Goal: Transaction & Acquisition: Purchase product/service

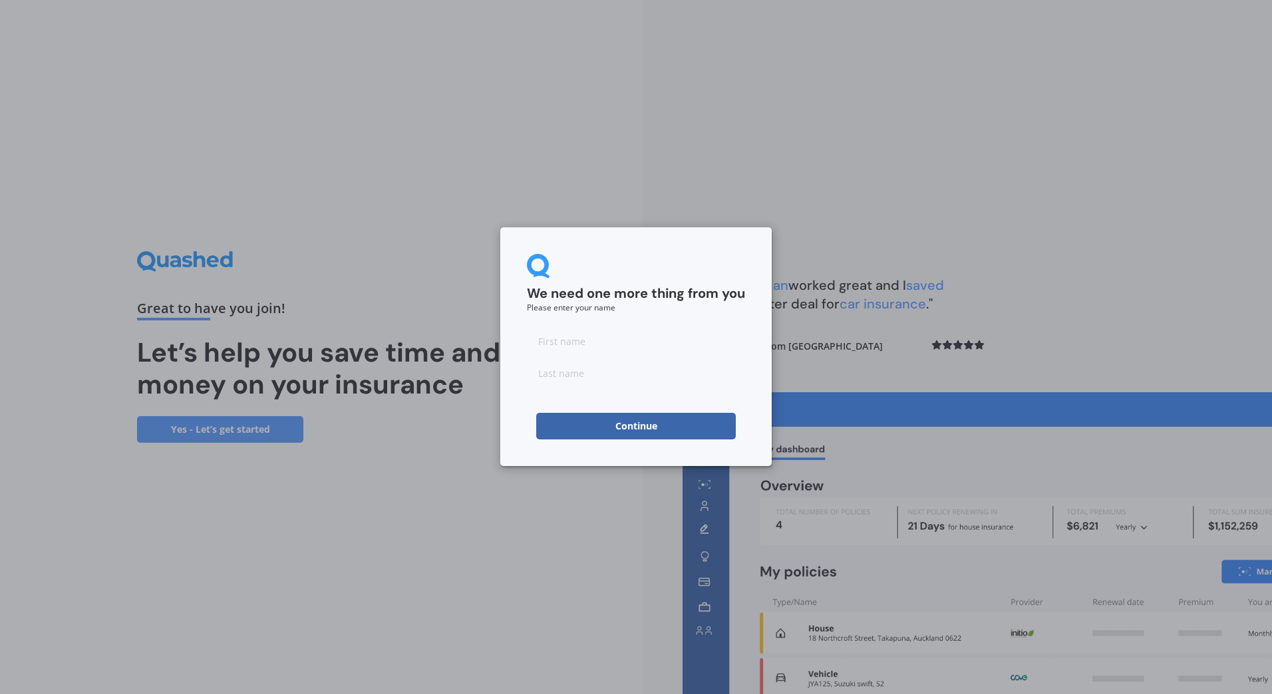
click at [568, 347] on input at bounding box center [636, 341] width 218 height 27
type input "[PERSON_NAME]"
click at [664, 374] on input at bounding box center [636, 373] width 218 height 27
type input "Bell"
click at [619, 425] on button "Continue" at bounding box center [636, 426] width 200 height 27
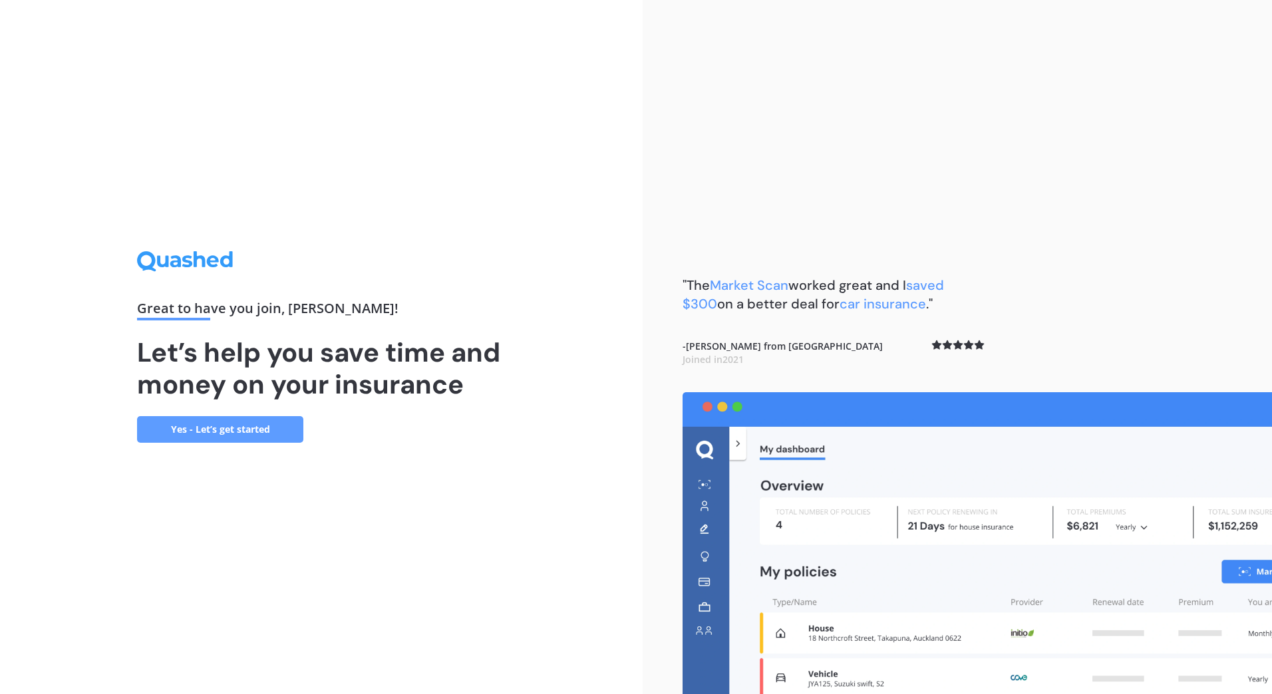
click at [245, 426] on link "Yes - Let’s get started" at bounding box center [220, 429] width 166 height 27
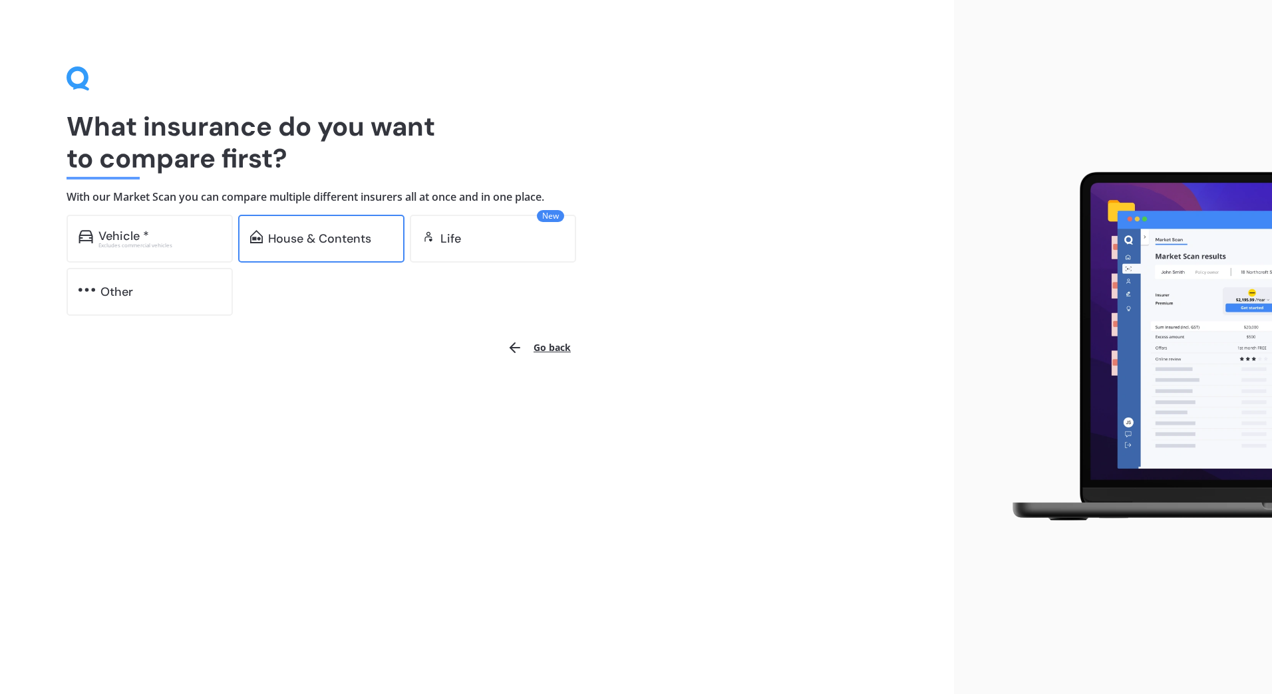
click at [339, 243] on div "House & Contents" at bounding box center [319, 238] width 103 height 13
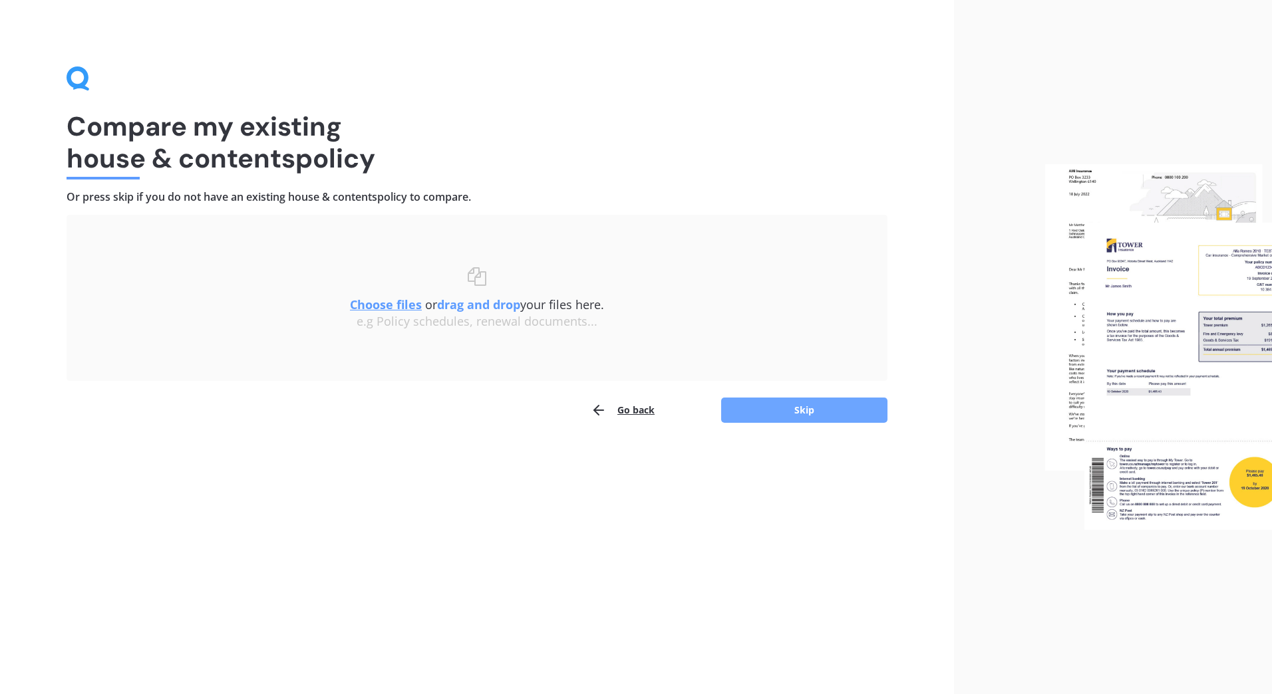
click at [811, 404] on button "Skip" at bounding box center [804, 410] width 166 height 25
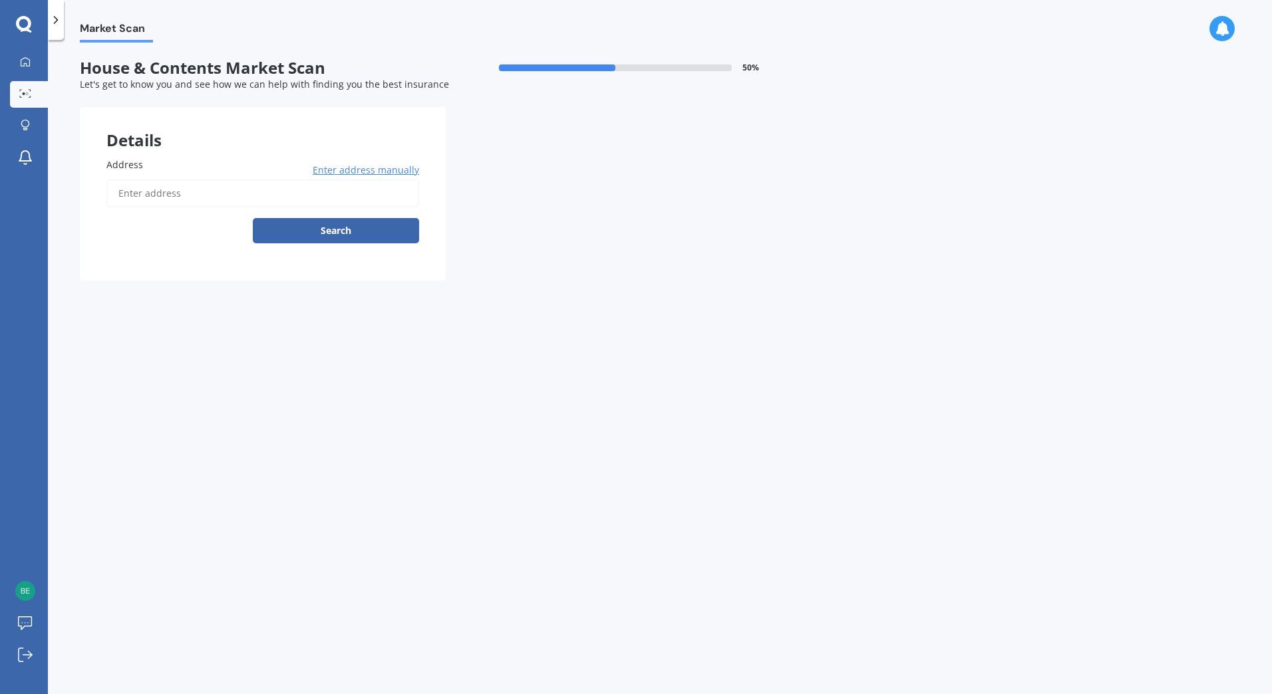
click at [176, 201] on input "Address" at bounding box center [262, 194] width 313 height 28
type input "[STREET_ADDRESS]"
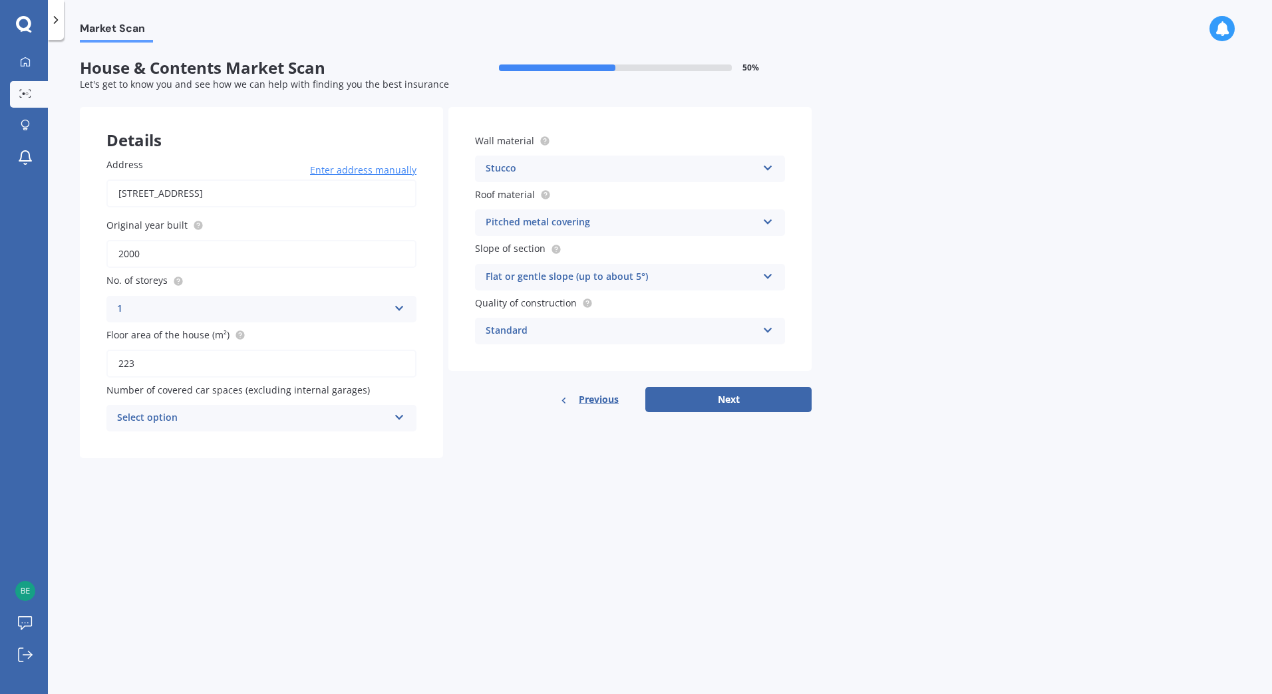
click at [351, 420] on div "Select option" at bounding box center [252, 418] width 271 height 16
click at [282, 487] on div "2" at bounding box center [261, 492] width 309 height 24
click at [661, 273] on div "Flat or gentle slope (up to about 5°)" at bounding box center [621, 277] width 271 height 16
click at [639, 350] on div "Severe slope (35° or more)" at bounding box center [630, 351] width 309 height 24
click at [691, 331] on div "Standard" at bounding box center [621, 331] width 271 height 16
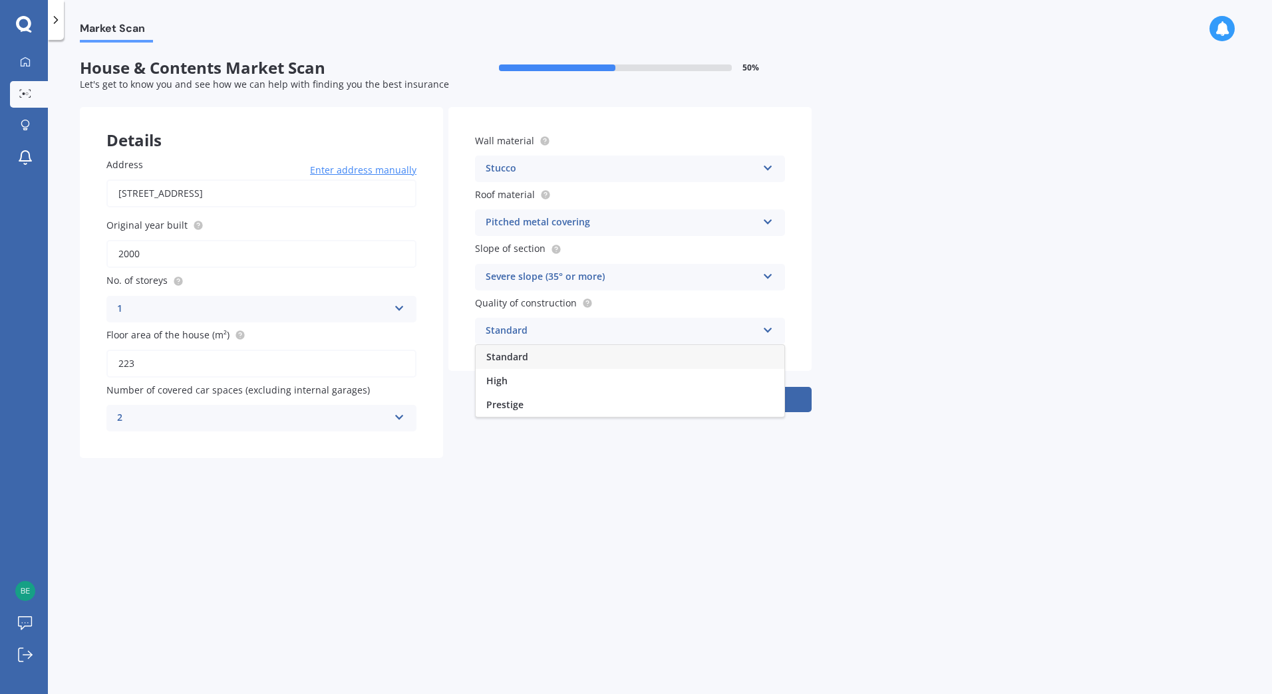
click at [691, 331] on div "Standard" at bounding box center [621, 331] width 271 height 16
click at [696, 171] on div "Stucco" at bounding box center [621, 169] width 271 height 16
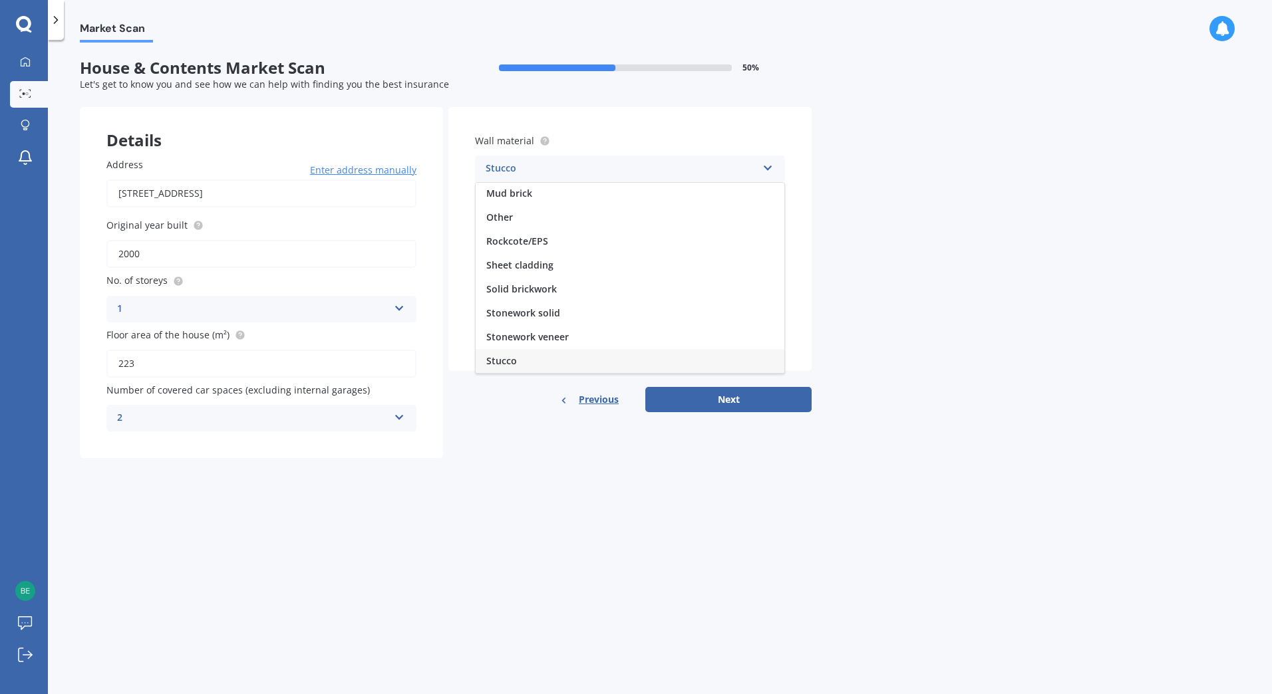
click at [696, 171] on div "Stucco" at bounding box center [621, 169] width 271 height 16
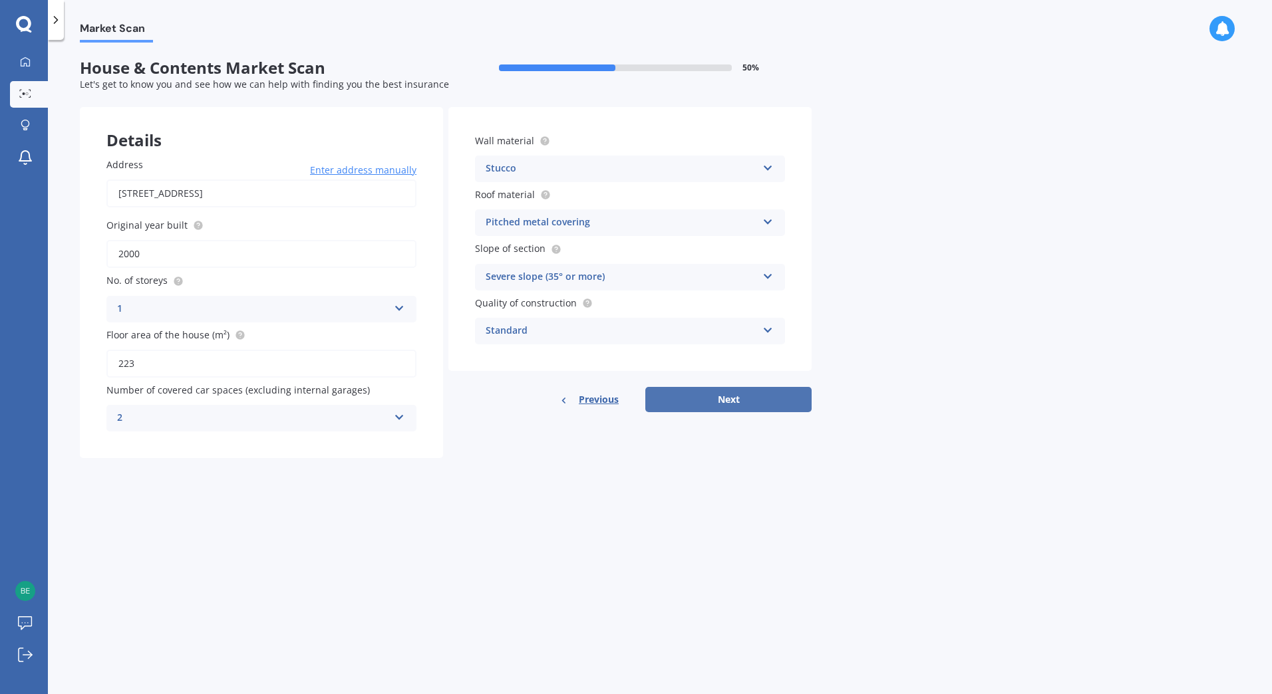
click at [709, 398] on button "Next" at bounding box center [728, 399] width 166 height 25
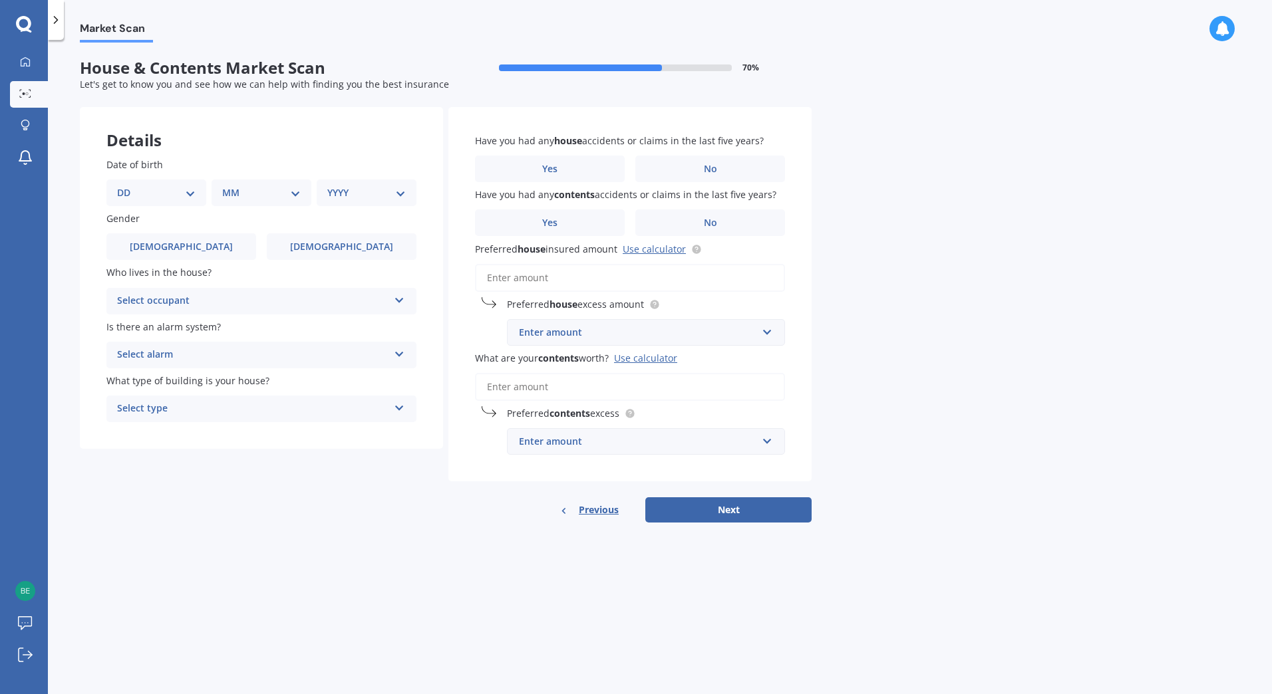
click at [192, 189] on select "DD 01 02 03 04 05 06 07 08 09 10 11 12 13 14 15 16 17 18 19 20 21 22 23 24 25 2…" at bounding box center [156, 193] width 78 height 15
select select "11"
click at [128, 186] on select "DD 01 02 03 04 05 06 07 08 09 10 11 12 13 14 15 16 17 18 19 20 21 22 23 24 25 2…" at bounding box center [156, 193] width 78 height 15
click at [290, 189] on select "MM 01 02 03 04 05 06 07 08 09 10 11 12" at bounding box center [263, 193] width 73 height 15
select select "11"
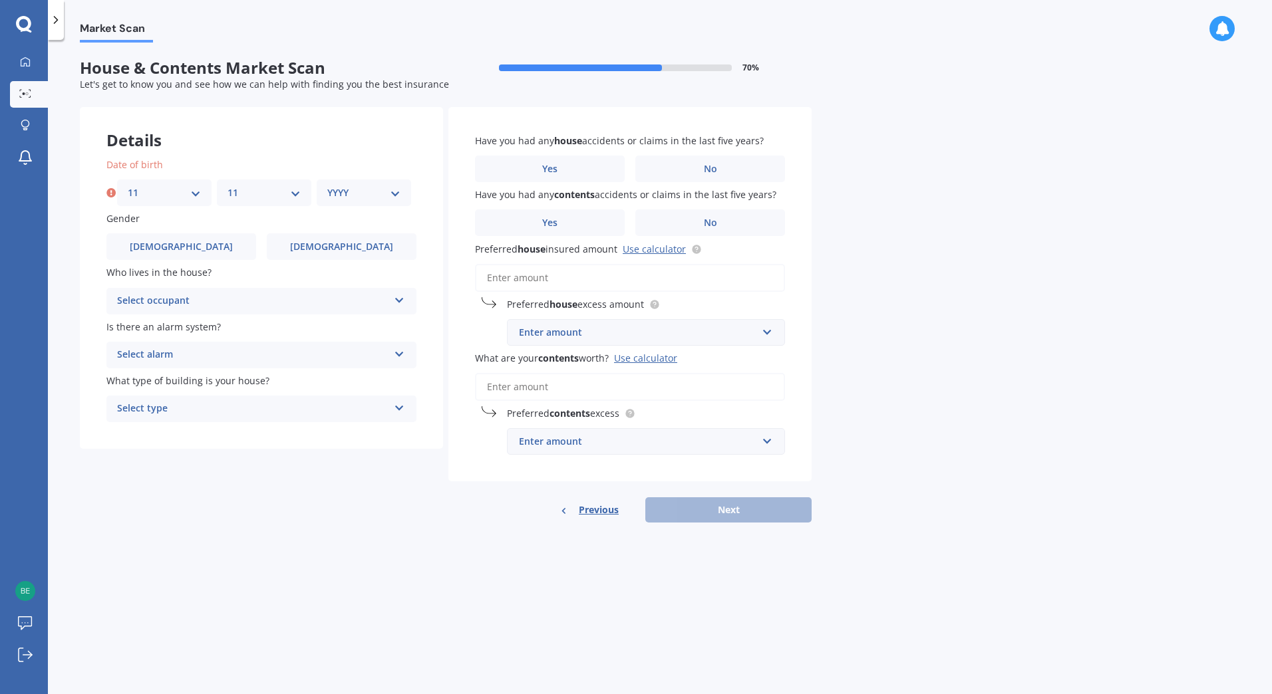
click at [227, 186] on select "MM 01 02 03 04 05 06 07 08 09 10 11 12" at bounding box center [263, 193] width 73 height 15
click at [379, 194] on select "YYYY 2009 2008 2007 2006 2005 2004 2003 2002 2001 2000 1999 1998 1997 1996 1995…" at bounding box center [363, 193] width 73 height 15
select select "1964"
click at [327, 186] on select "YYYY 2009 2008 2007 2006 2005 2004 2003 2002 2001 2000 1999 1998 1997 1996 1995…" at bounding box center [363, 193] width 73 height 15
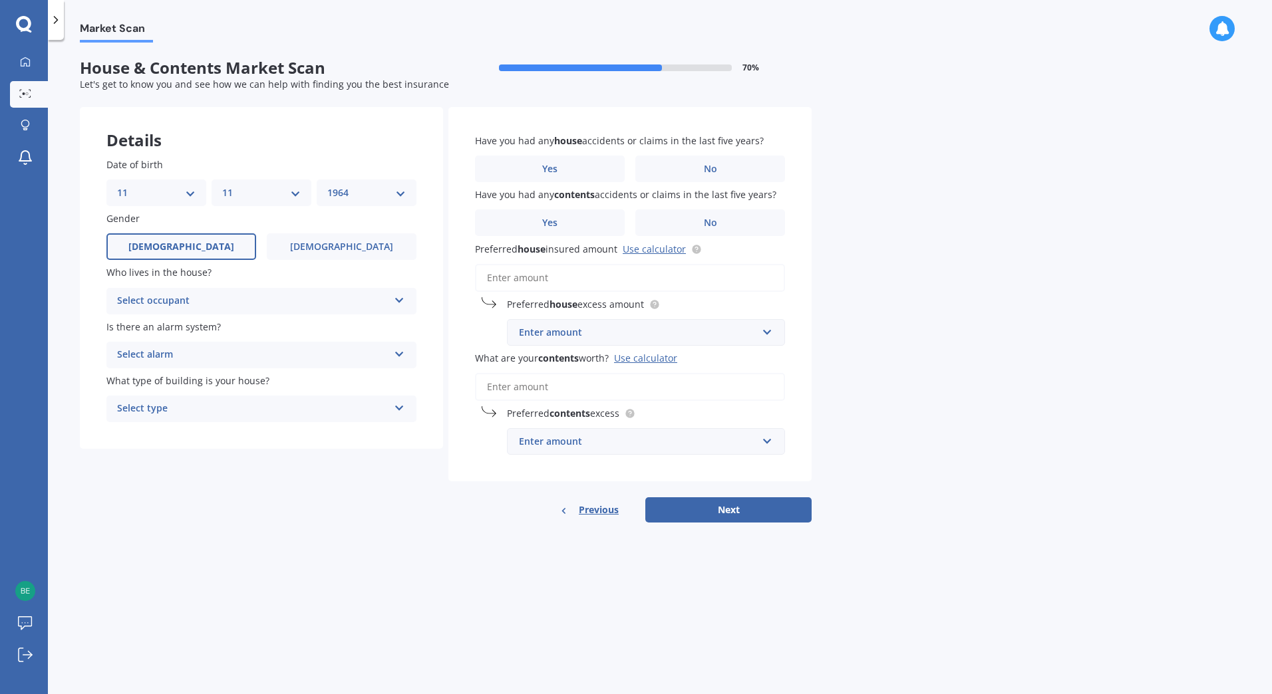
click at [214, 257] on label "[DEMOGRAPHIC_DATA]" at bounding box center [181, 246] width 150 height 27
click at [0, 0] on input "[DEMOGRAPHIC_DATA]" at bounding box center [0, 0] width 0 height 0
click at [274, 307] on div "Select occupant" at bounding box center [252, 301] width 271 height 16
click at [269, 333] on div "Owner" at bounding box center [261, 327] width 309 height 24
click at [265, 357] on div "Select alarm" at bounding box center [252, 355] width 271 height 16
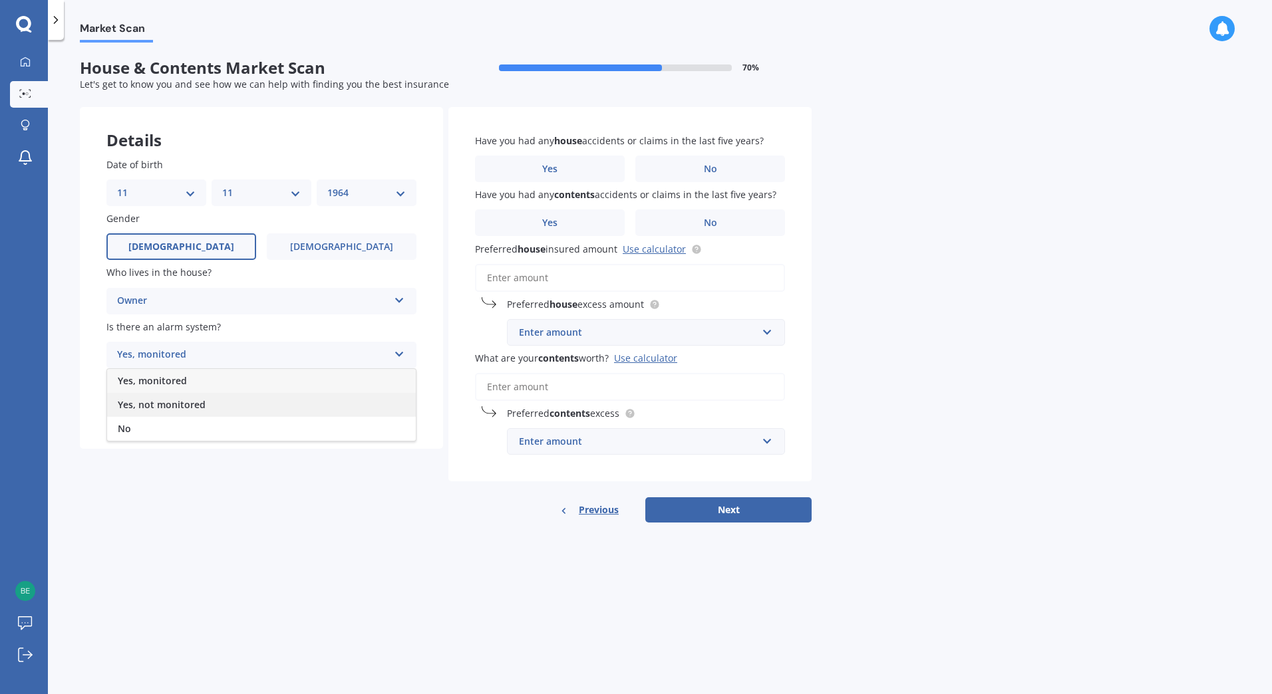
click at [245, 404] on div "Yes, not monitored" at bounding box center [261, 405] width 309 height 24
click at [245, 404] on div "Select type" at bounding box center [252, 409] width 271 height 16
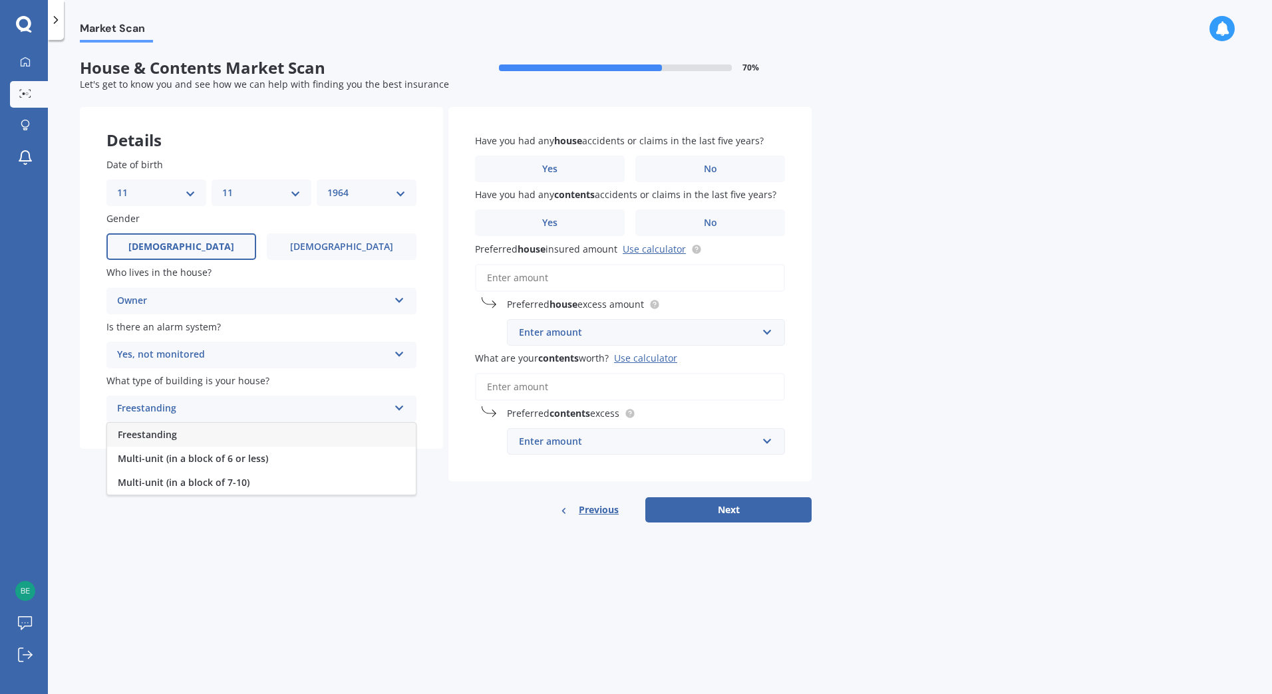
click at [229, 444] on div "Freestanding" at bounding box center [261, 435] width 309 height 24
click at [665, 167] on label "No" at bounding box center [710, 169] width 150 height 27
click at [0, 0] on input "No" at bounding box center [0, 0] width 0 height 0
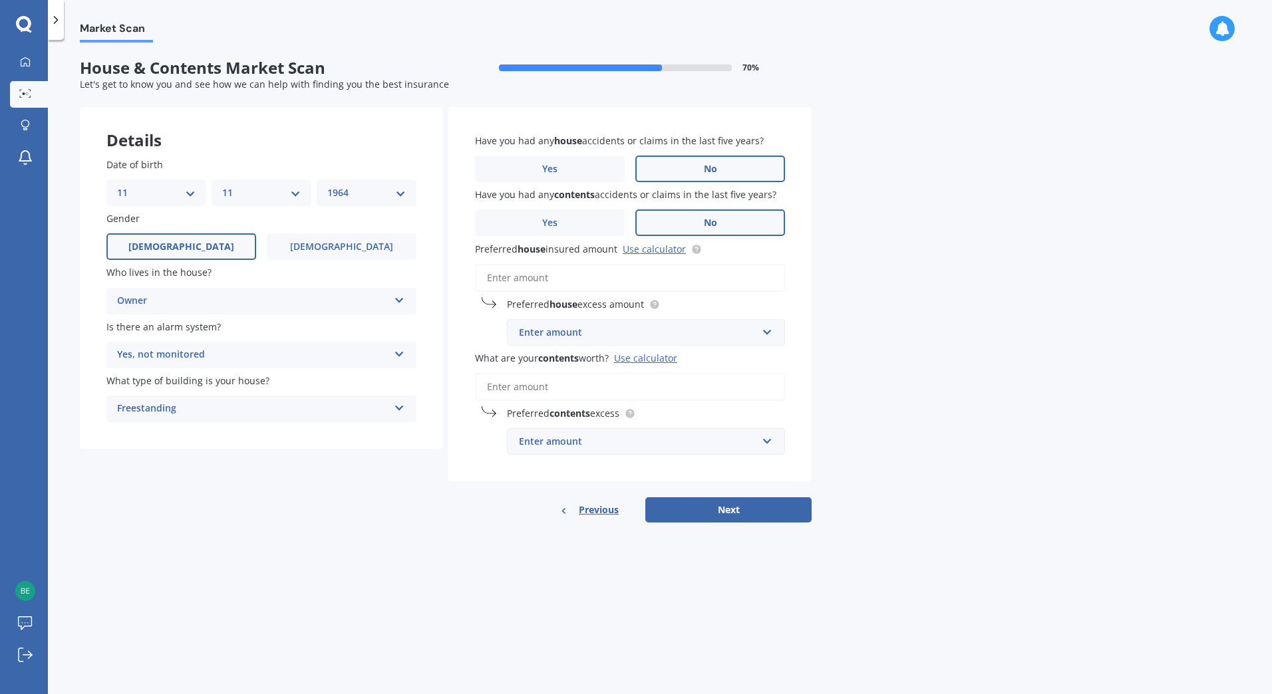
click at [676, 214] on label "No" at bounding box center [710, 223] width 150 height 27
click at [0, 0] on input "No" at bounding box center [0, 0] width 0 height 0
click at [646, 250] on link "Use calculator" at bounding box center [654, 249] width 63 height 13
click at [564, 277] on input "Preferred house insured amount Use calculator" at bounding box center [630, 278] width 310 height 28
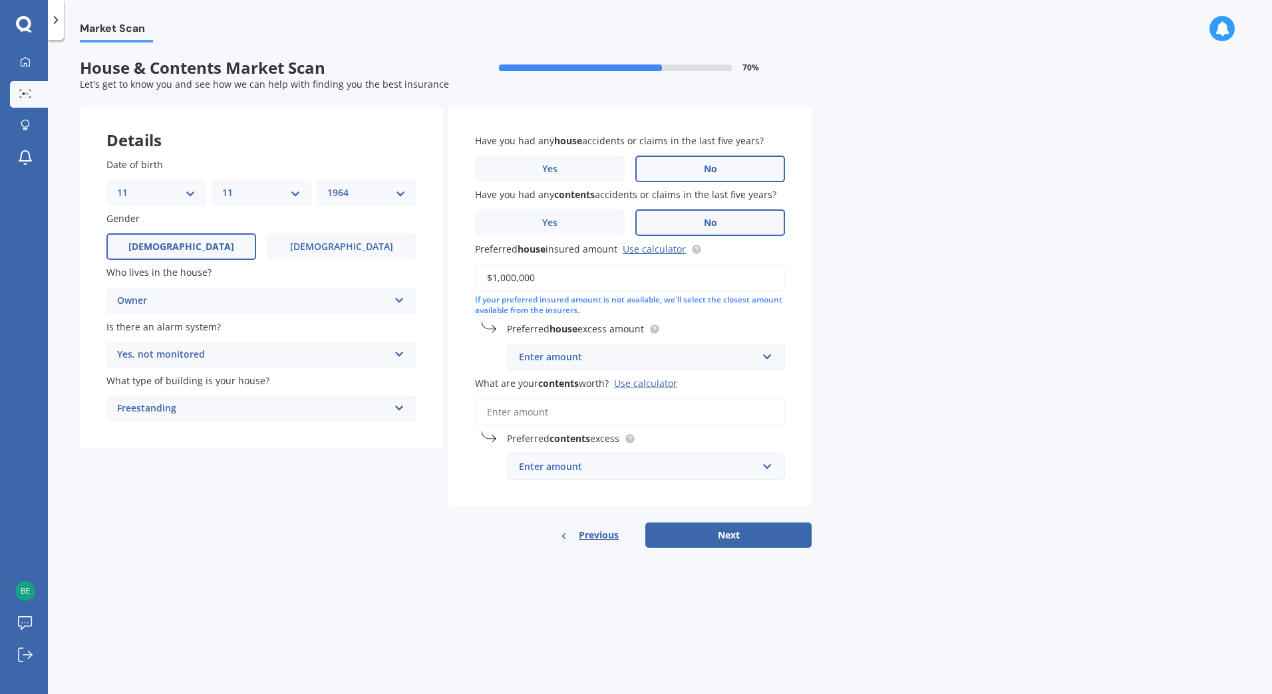
type input "$1,000,000"
click at [770, 358] on input "text" at bounding box center [641, 357] width 266 height 25
click at [684, 477] on div "$1,000" at bounding box center [646, 480] width 277 height 25
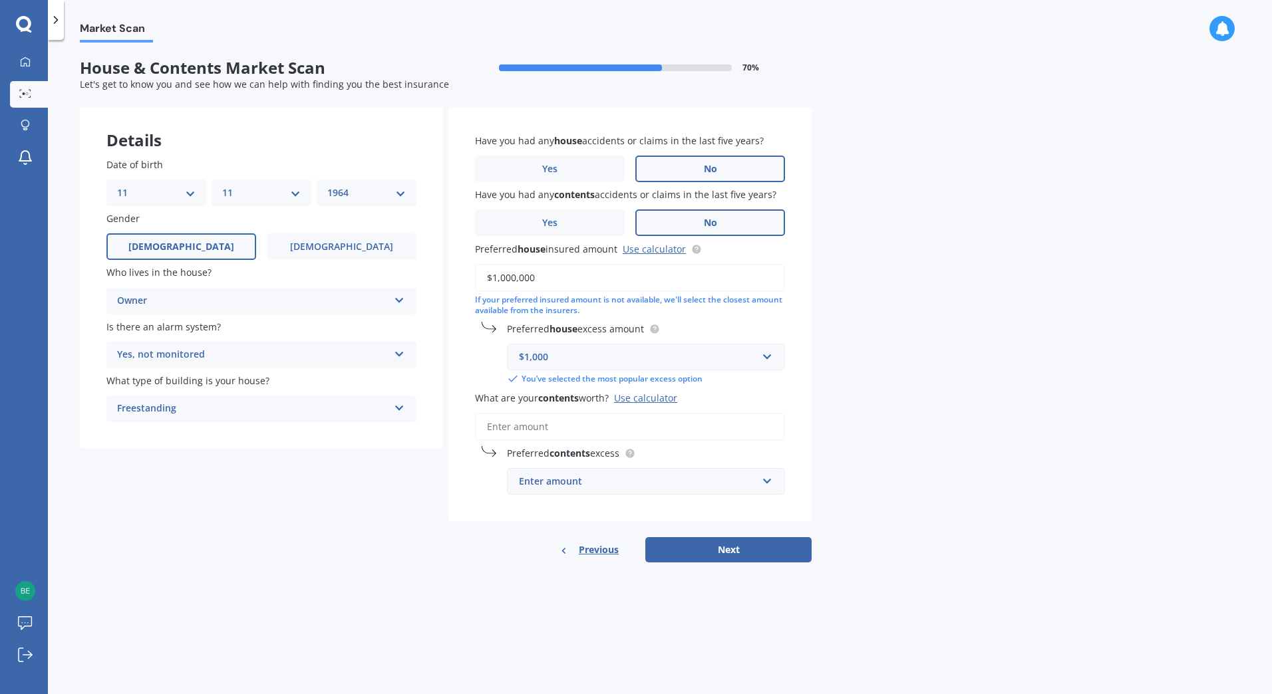
click at [754, 427] on input "What are your contents worth? Use calculator" at bounding box center [630, 427] width 310 height 28
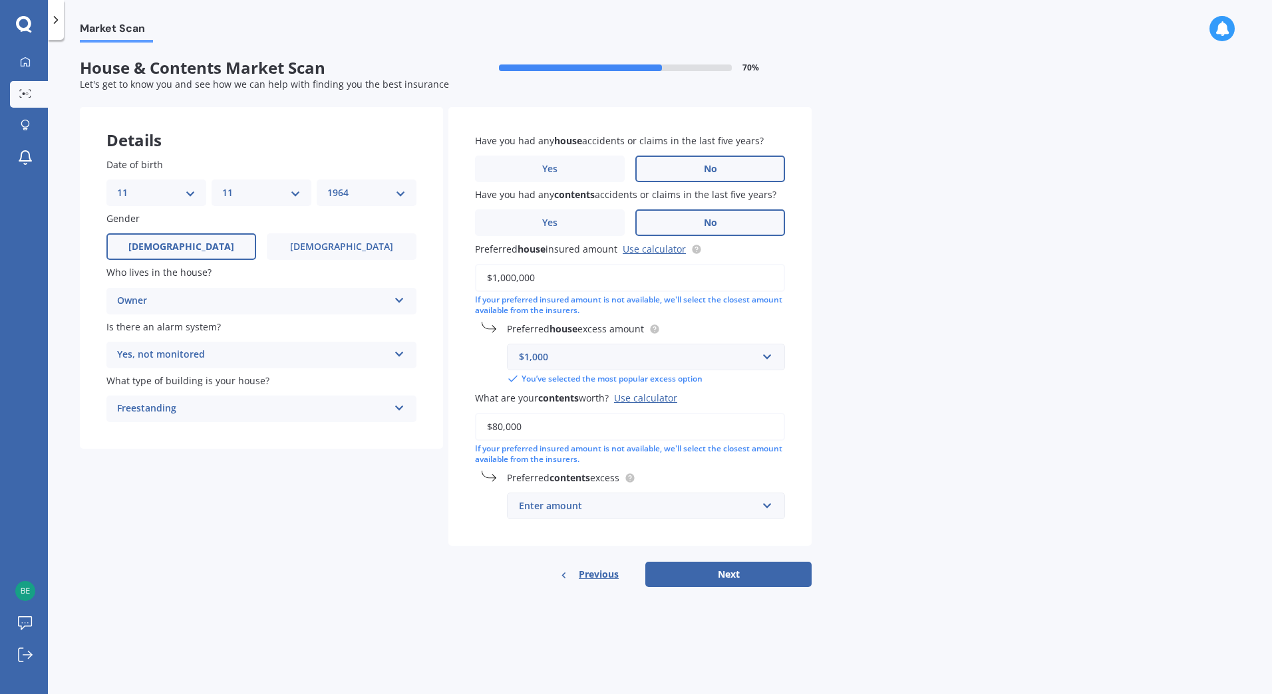
type input "$80,000"
click at [747, 514] on div "Enter amount" at bounding box center [638, 506] width 238 height 15
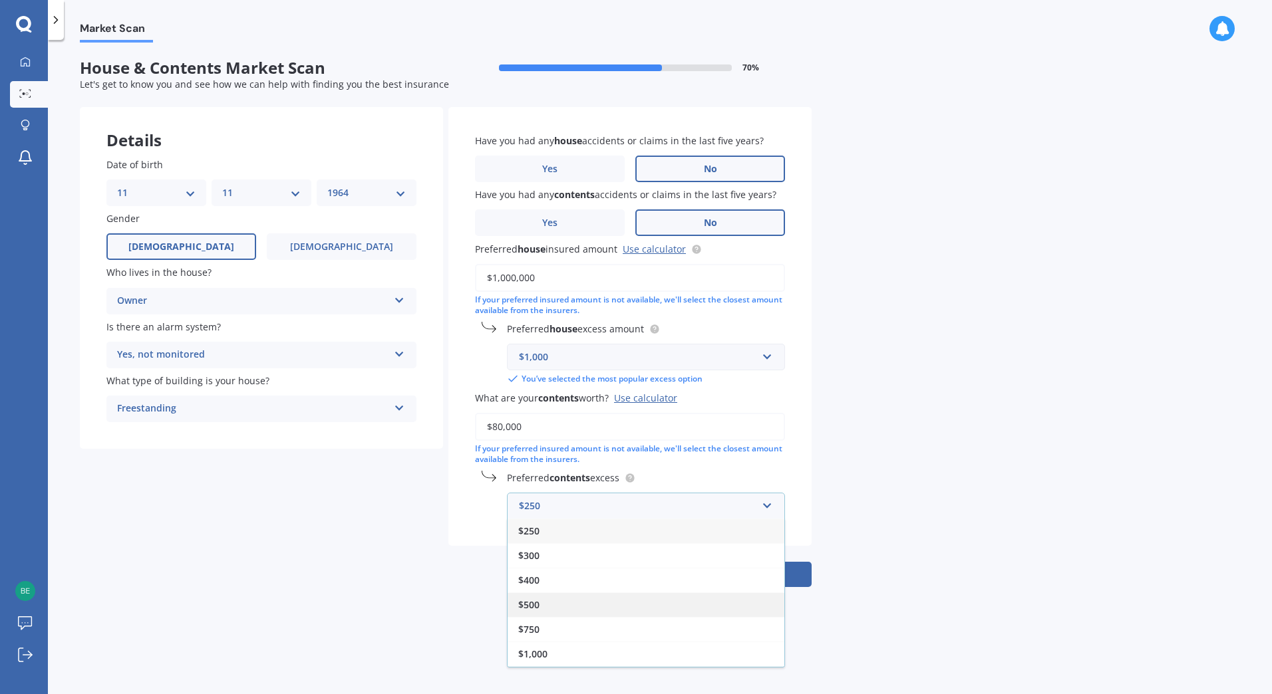
click at [711, 604] on div "$500" at bounding box center [646, 605] width 277 height 25
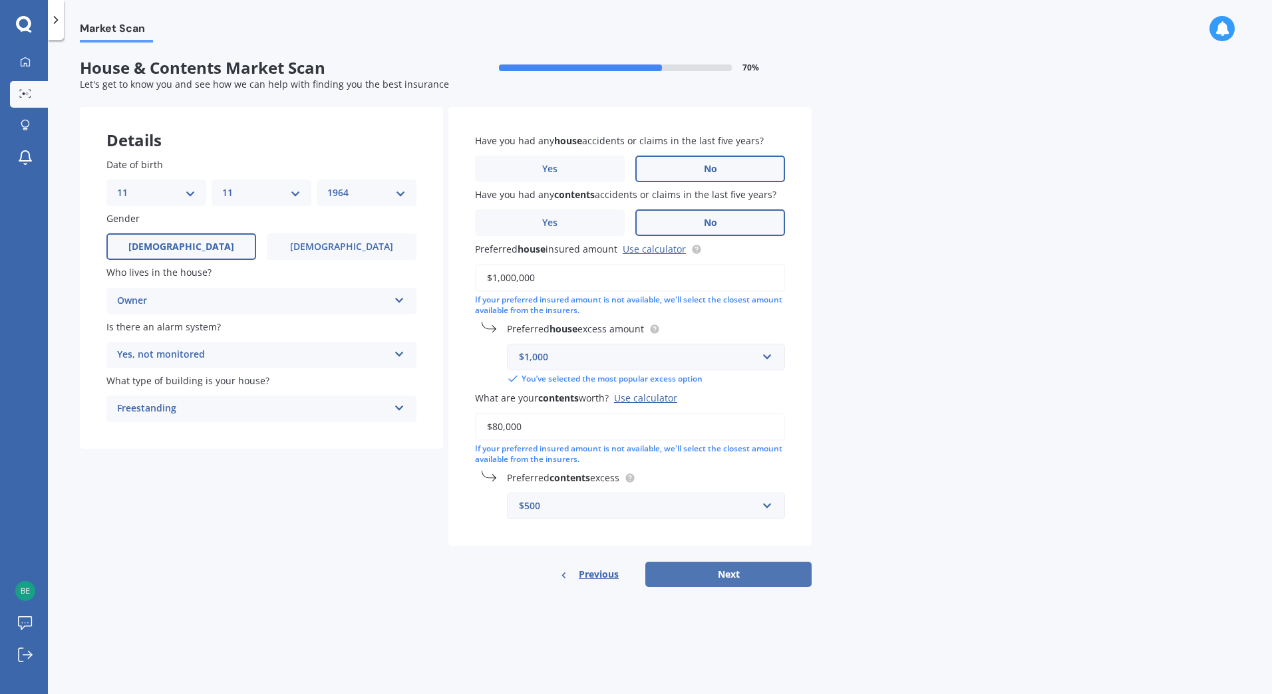
click at [777, 573] on button "Next" at bounding box center [728, 574] width 166 height 25
select select "11"
select select "1964"
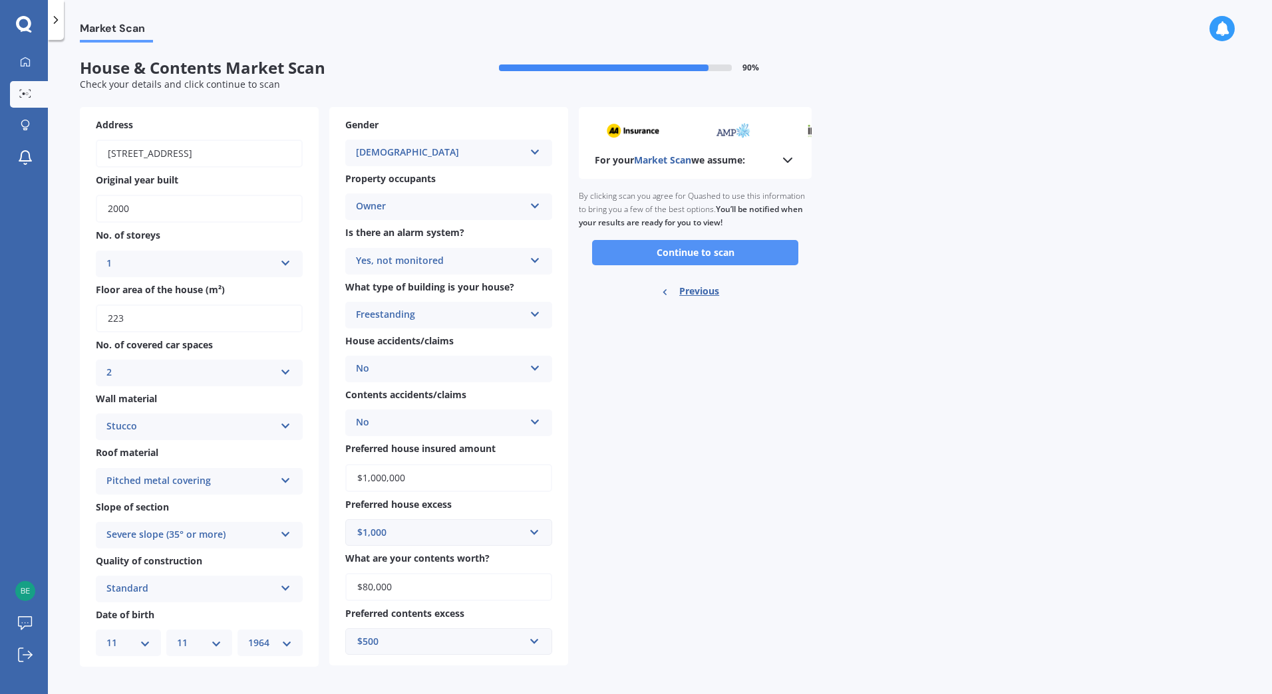
click at [684, 252] on button "Continue to scan" at bounding box center [695, 252] width 206 height 25
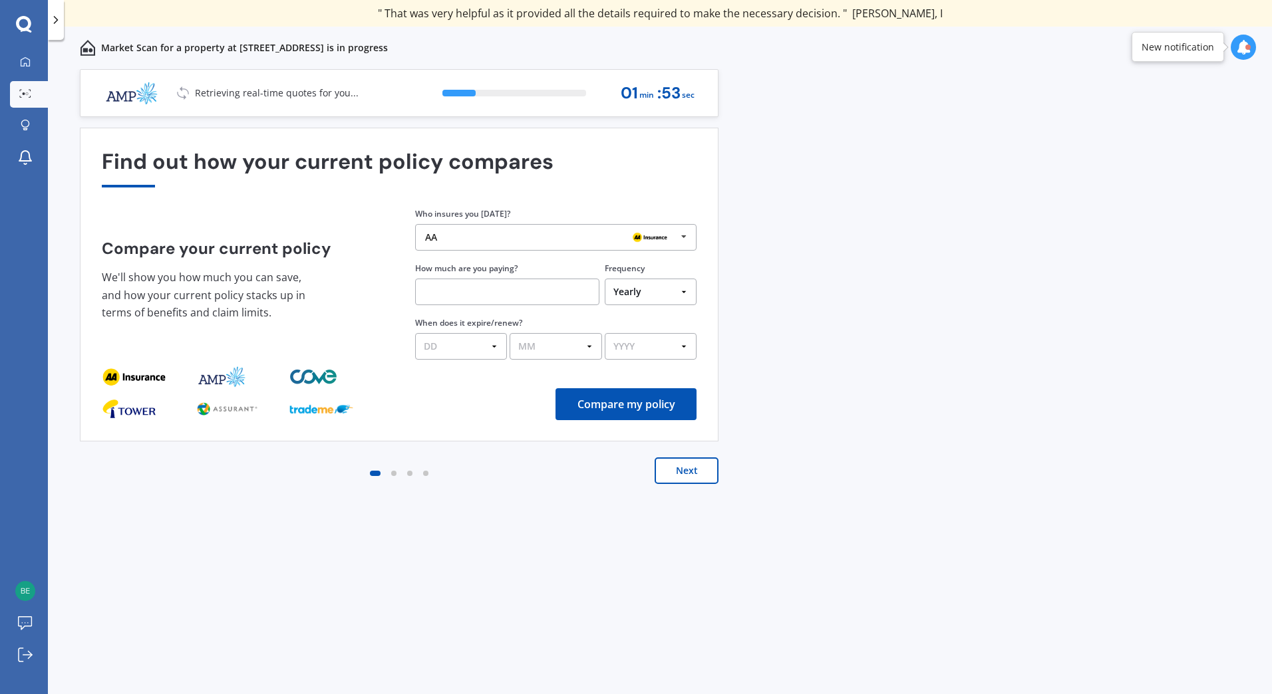
click at [545, 286] on input "text" at bounding box center [507, 292] width 184 height 27
type input "$365.24"
click at [682, 296] on select "Yearly Six-Monthly Quarterly Monthly Fortnightly Weekly One-Off" at bounding box center [651, 292] width 92 height 27
select select "Monthly"
click at [605, 279] on select "Yearly Six-Monthly Quarterly Monthly Fortnightly Weekly One-Off" at bounding box center [651, 292] width 92 height 27
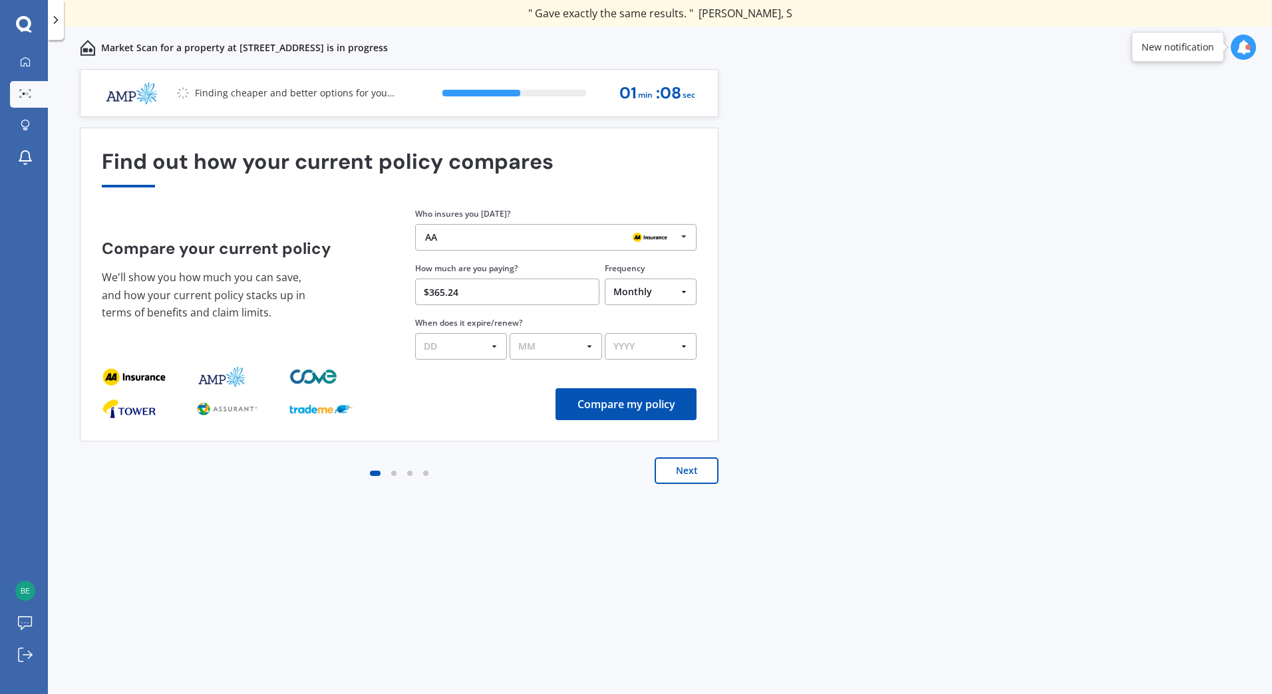
click at [492, 351] on select "DD 01 02 03 04 05 06 07 08 09 10 11 12 13 14 15 16 17 18 19 20 21 22 23 24 25 2…" at bounding box center [461, 346] width 92 height 27
click at [595, 408] on button "Compare my policy" at bounding box center [625, 404] width 141 height 32
click at [497, 351] on select "DD 01 02 03 04 05 06 07 08 09 10 11 12 13 14 15 16 17 18 19 20 21 22 23 24 25 2…" at bounding box center [461, 346] width 92 height 27
select select "30"
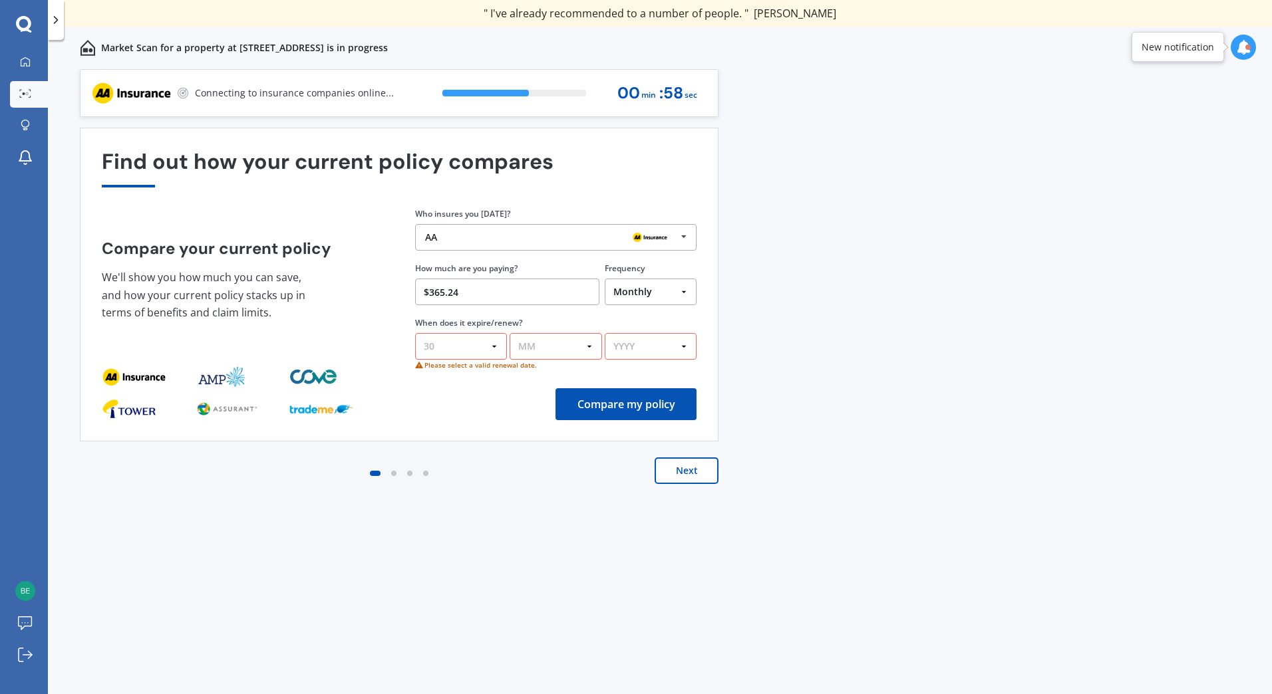
click at [415, 333] on select "DD 01 02 03 04 05 06 07 08 09 10 11 12 13 14 15 16 17 18 19 20 21 22 23 24 25 2…" at bounding box center [461, 346] width 92 height 27
click at [568, 347] on select "MM 01 02 03 04 05 06 07 08 09 10 11 12" at bounding box center [556, 346] width 92 height 27
select select "11"
click at [510, 333] on select "MM 01 02 03 04 05 06 07 08 09 10 11 12" at bounding box center [556, 346] width 92 height 27
click at [671, 347] on select "YYYY 2026 2025 2024" at bounding box center [651, 346] width 92 height 27
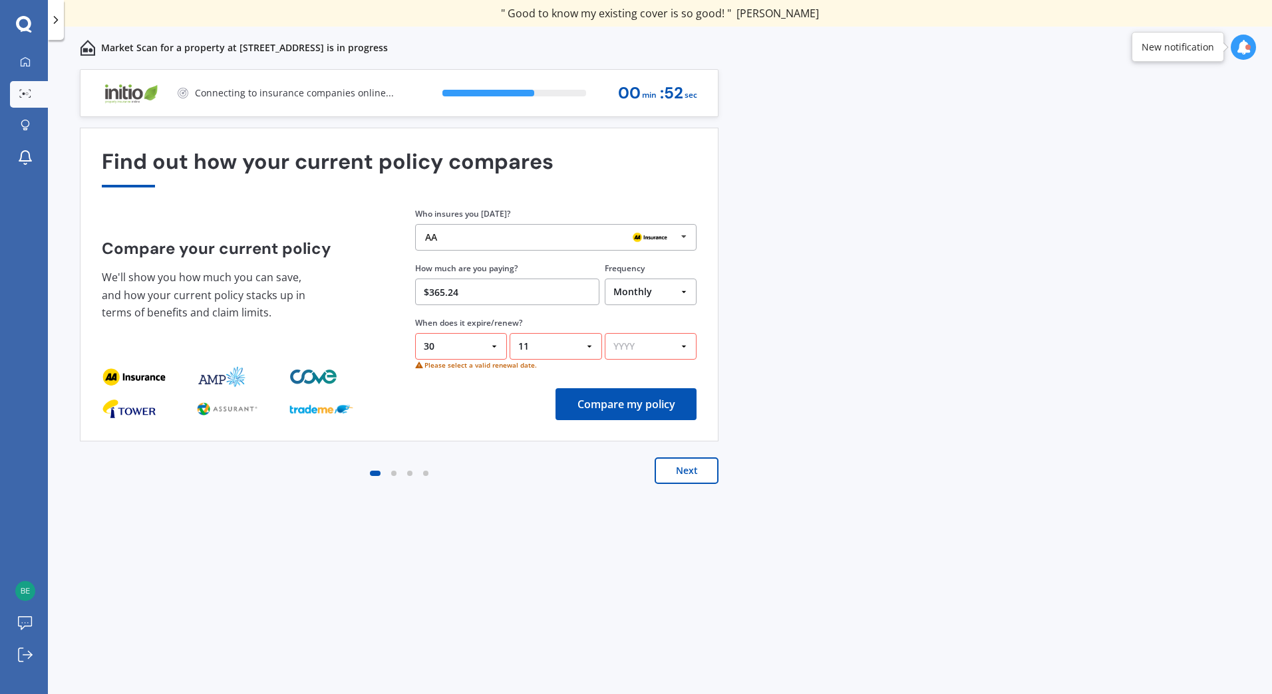
select select "2025"
click at [605, 333] on select "YYYY 2026 2025 2024" at bounding box center [651, 346] width 92 height 27
click at [645, 403] on button "Compare my policy" at bounding box center [625, 404] width 141 height 32
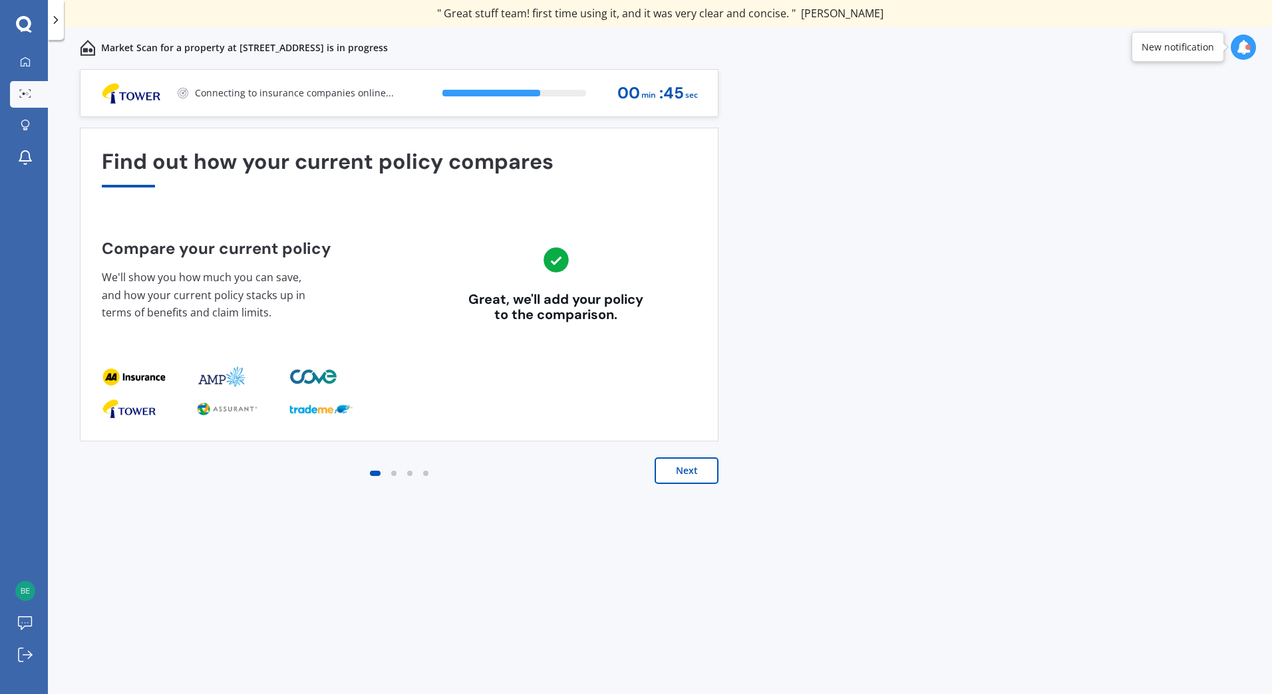
click at [688, 470] on button "Next" at bounding box center [687, 471] width 64 height 27
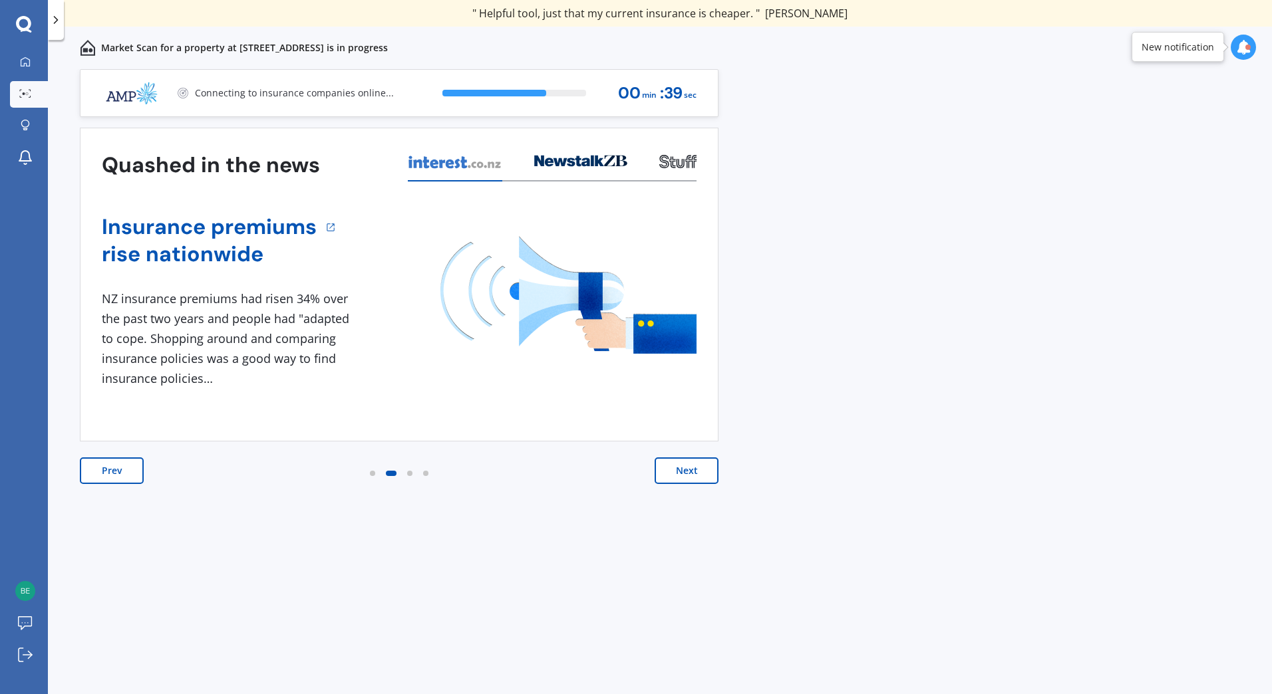
click at [688, 470] on button "Next" at bounding box center [687, 471] width 64 height 27
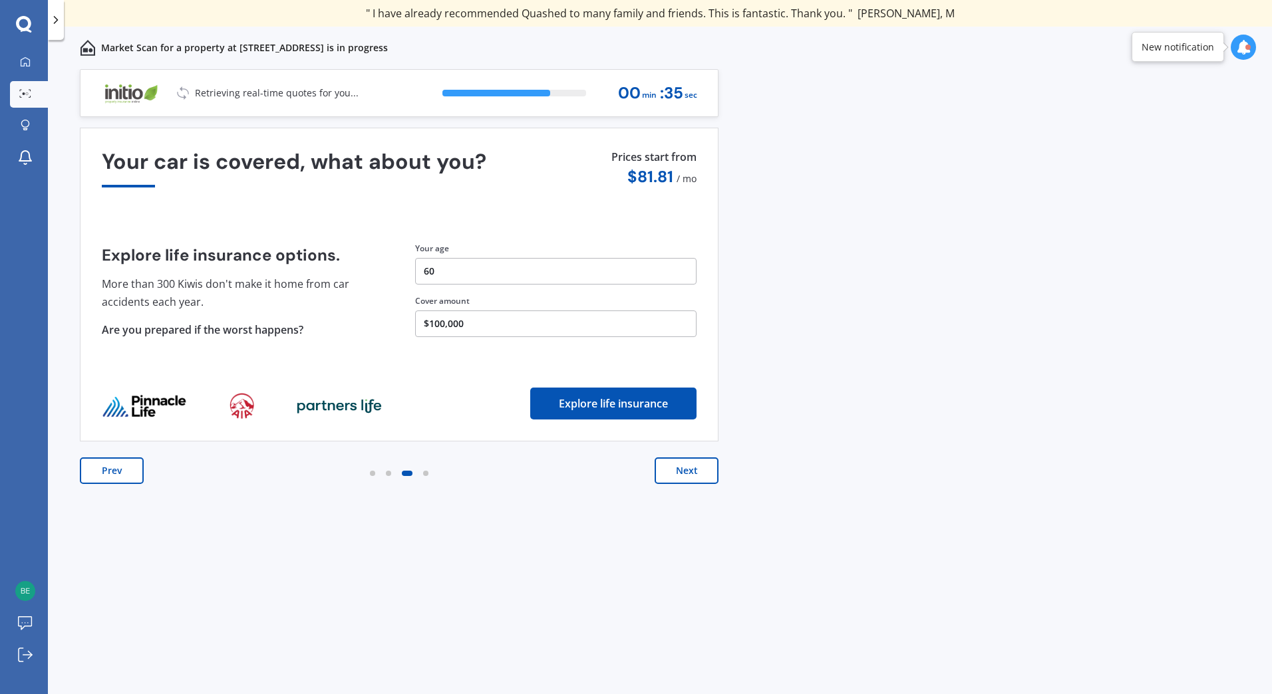
click at [688, 470] on button "Next" at bounding box center [687, 471] width 64 height 27
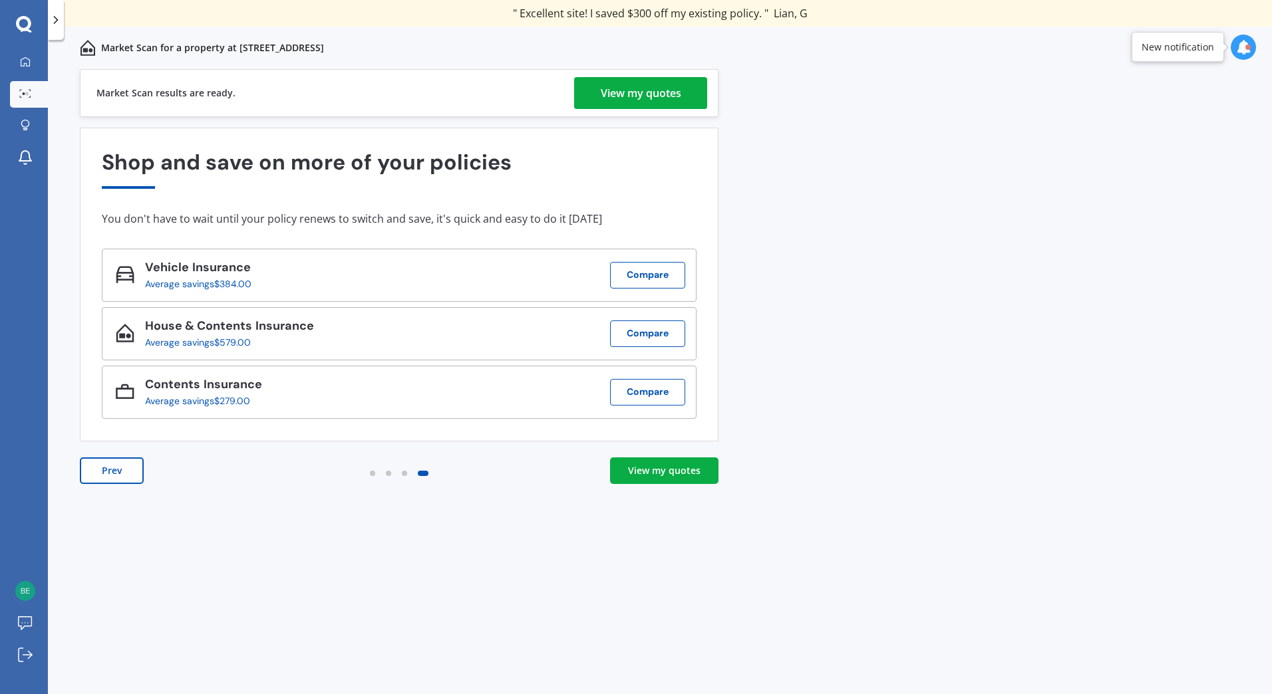
click at [657, 473] on div "View my quotes" at bounding box center [664, 470] width 73 height 13
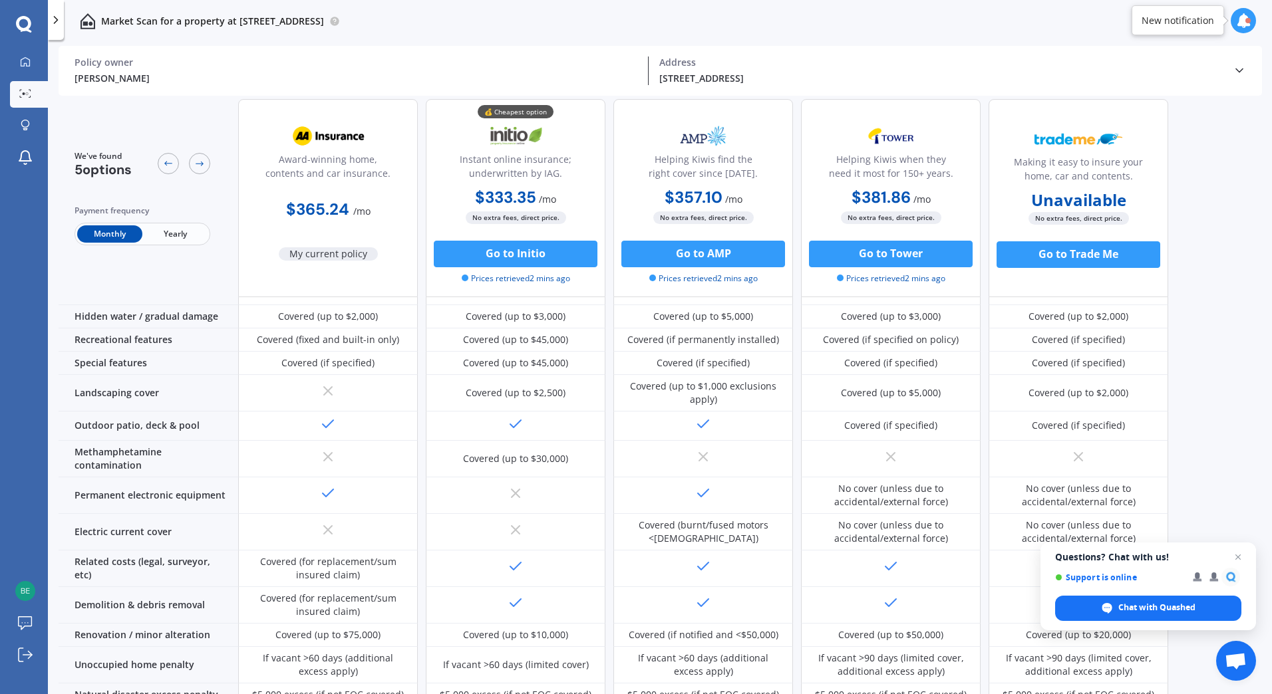
scroll to position [222, 0]
